Goal: Task Accomplishment & Management: Manage account settings

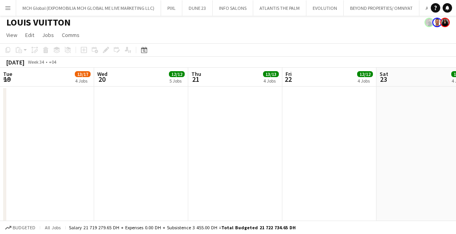
scroll to position [0, 188]
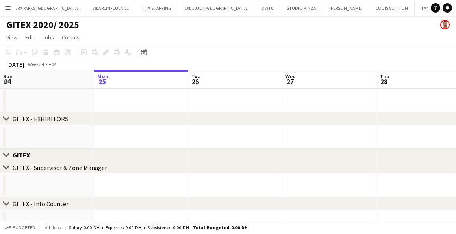
scroll to position [0, 437]
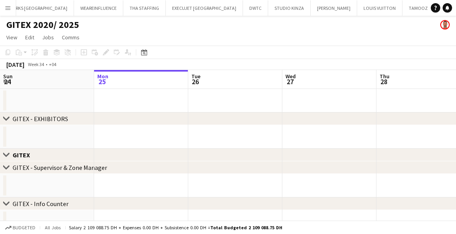
click at [9, 7] on app-icon "Menu" at bounding box center [8, 8] width 6 height 6
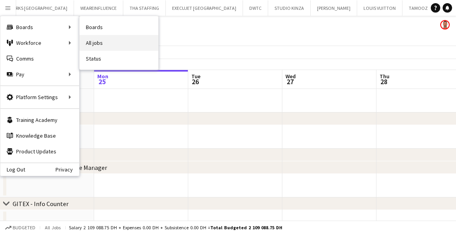
click at [96, 44] on link "All jobs" at bounding box center [119, 43] width 79 height 16
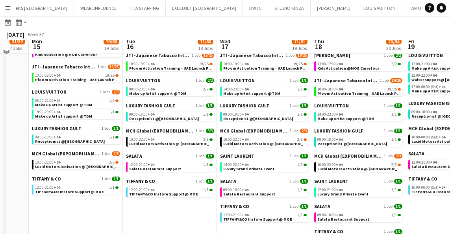
scroll to position [280, 0]
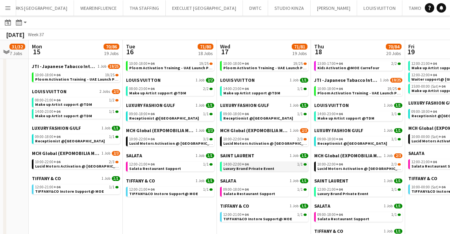
click at [251, 165] on div "14:00-22:00 +04 1/1" at bounding box center [264, 165] width 83 height 4
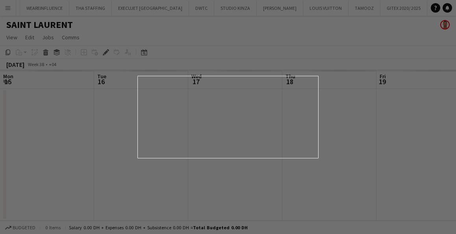
scroll to position [0, 271]
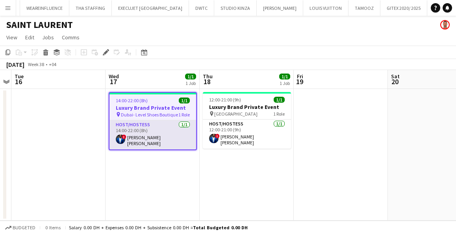
click at [170, 128] on app-card-role "Host/Hostess 1/1 14:00-22:00 (8h) ! Nana Yaw Kusi Amponsah" at bounding box center [152, 134] width 87 height 29
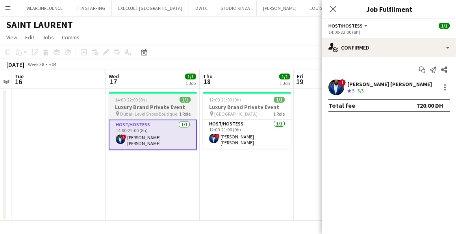
click at [147, 103] on app-job-card "14:00-22:00 (8h) 1/1 Luxury Brand Private Event pin Dubai- Level Shoes Boutique…" at bounding box center [153, 121] width 88 height 58
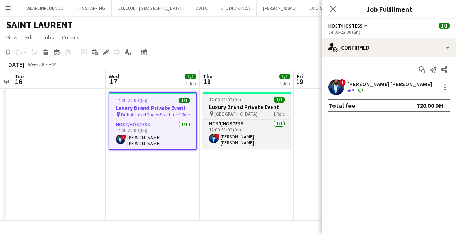
click at [222, 105] on h3 "Luxury Brand Private Event" at bounding box center [247, 107] width 88 height 7
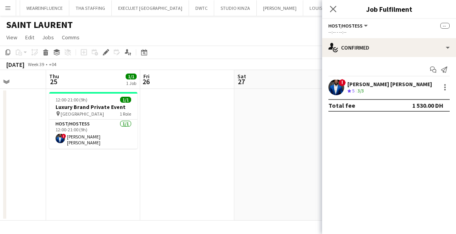
scroll to position [0, 227]
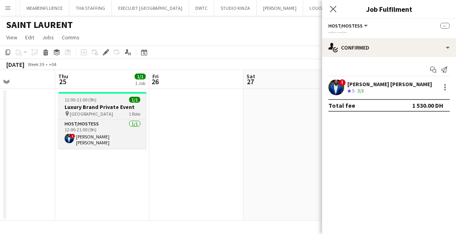
click at [111, 104] on h3 "Luxury Brand Private Event" at bounding box center [102, 107] width 88 height 7
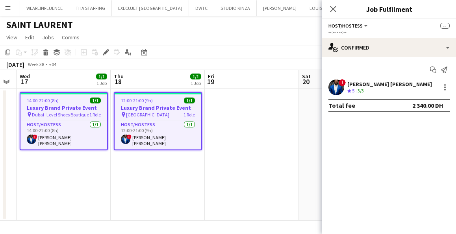
scroll to position [0, 204]
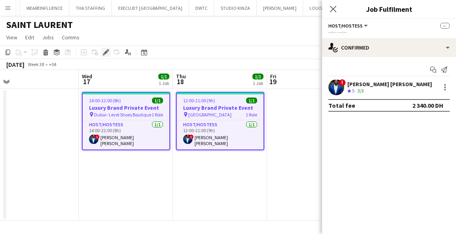
click at [105, 51] on icon "Edit" at bounding box center [106, 52] width 6 height 6
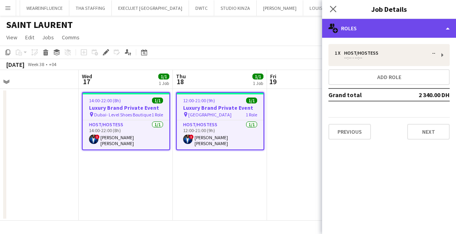
click at [370, 27] on div "multiple-users-add Roles" at bounding box center [389, 28] width 134 height 19
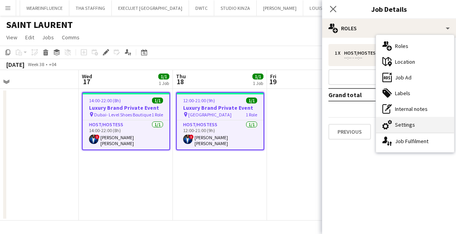
click at [406, 125] on div "cog-double-3 Settings" at bounding box center [415, 125] width 78 height 16
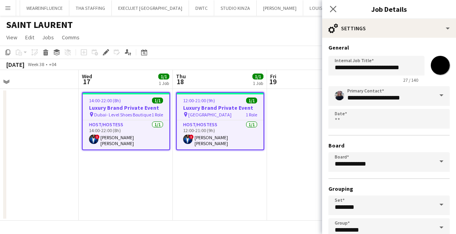
click at [433, 97] on span at bounding box center [441, 95] width 17 height 19
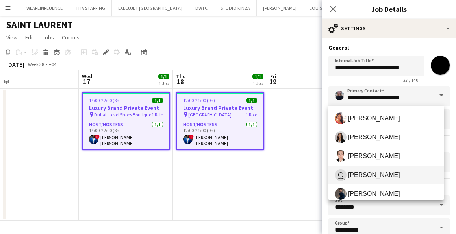
click at [380, 184] on mat-option "user Charmaine Lillywhite" at bounding box center [385, 175] width 115 height 19
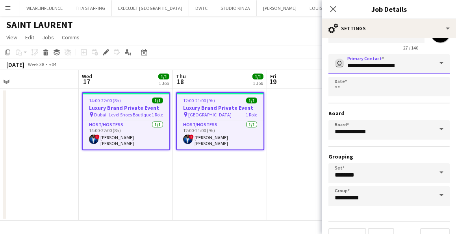
scroll to position [0, 0]
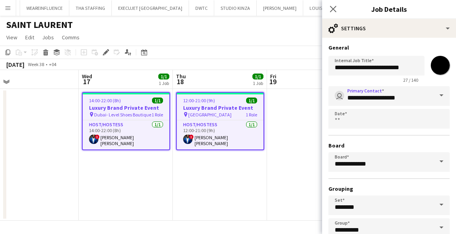
click at [436, 93] on span at bounding box center [441, 95] width 17 height 19
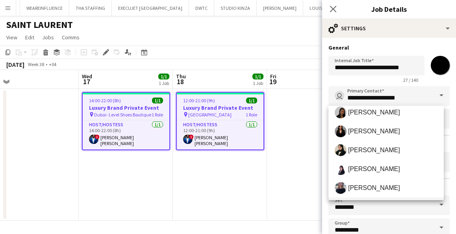
scroll to position [133, 0]
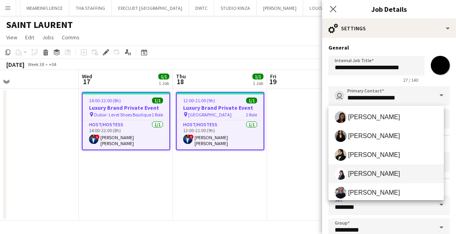
click at [359, 173] on span "Sarah Wannous" at bounding box center [374, 173] width 52 height 7
type input "**********"
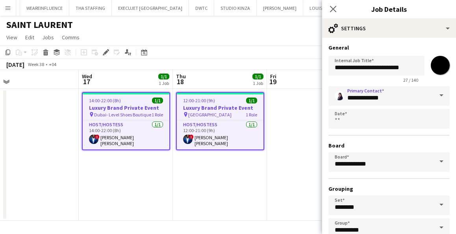
click at [435, 72] on input "*******" at bounding box center [440, 65] width 28 height 28
type input "*******"
click at [366, 183] on div "**********" at bounding box center [388, 162] width 121 height 152
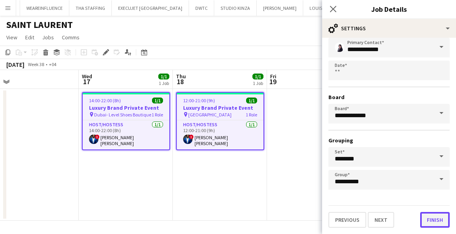
click at [424, 217] on button "Finish" at bounding box center [435, 220] width 30 height 16
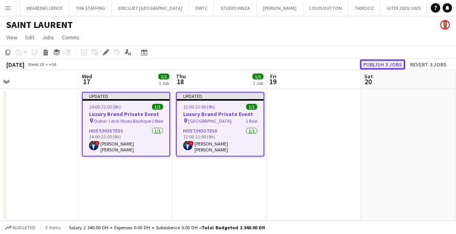
click at [380, 64] on button "Publish 3 jobs" at bounding box center [382, 64] width 45 height 10
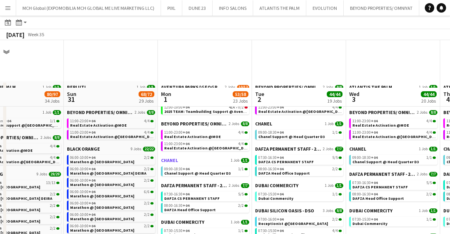
scroll to position [51, 0]
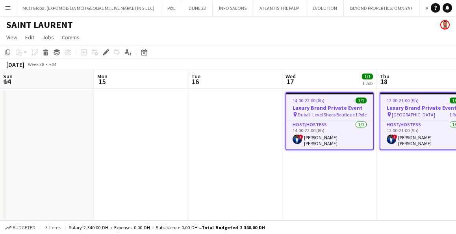
scroll to position [0, 204]
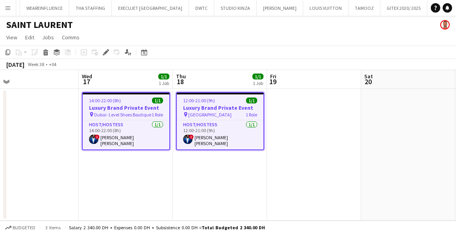
click at [59, 152] on app-date-cell at bounding box center [32, 155] width 94 height 132
